Goal: Transaction & Acquisition: Purchase product/service

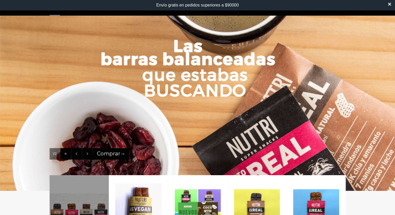
scroll to position [78, 0]
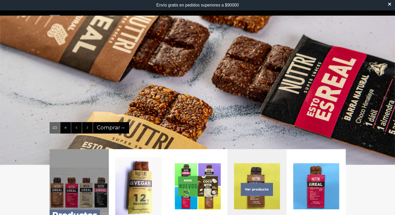
click at [269, 173] on div "Ver producto" at bounding box center [257, 194] width 59 height 90
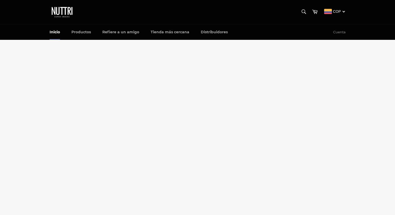
scroll to position [78, 0]
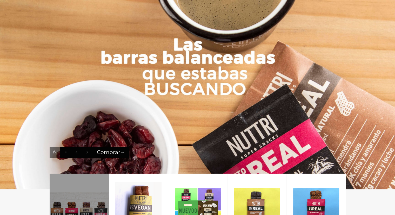
scroll to position [104, 0]
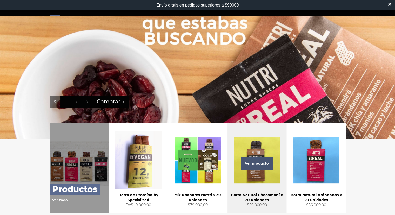
click at [253, 163] on span "Ver producto" at bounding box center [257, 163] width 32 height 13
